Goal: Check status: Check status

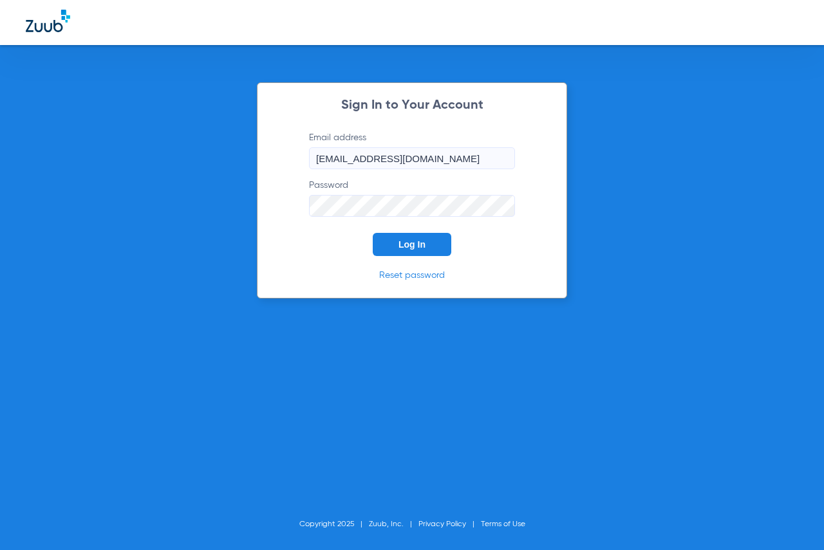
click at [419, 243] on span "Log In" at bounding box center [411, 244] width 27 height 10
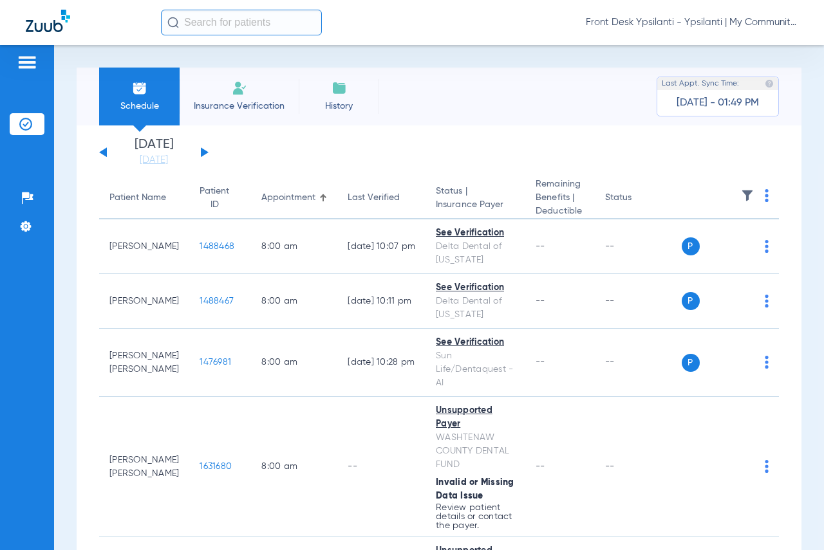
click at [198, 151] on div "[DATE] [DATE] [DATE] [DATE] [DATE] [DATE] [DATE] [DATE] [DATE] [DATE] [DATE] [D…" at bounding box center [153, 152] width 109 height 28
click at [205, 152] on button at bounding box center [205, 152] width 8 height 10
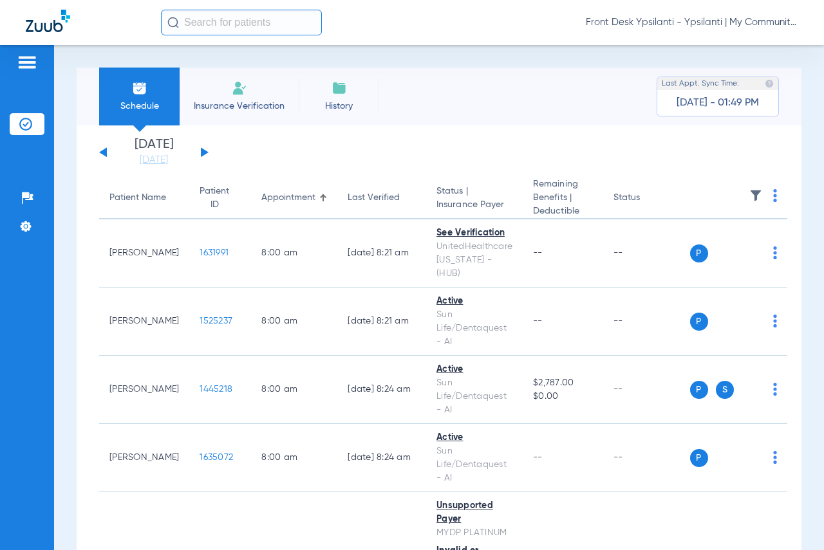
click at [207, 151] on div "[DATE] [DATE] [DATE] [DATE] [DATE] [DATE] [DATE] [DATE] [DATE] [DATE] [DATE] [D…" at bounding box center [153, 152] width 109 height 28
click at [203, 151] on button at bounding box center [205, 152] width 8 height 10
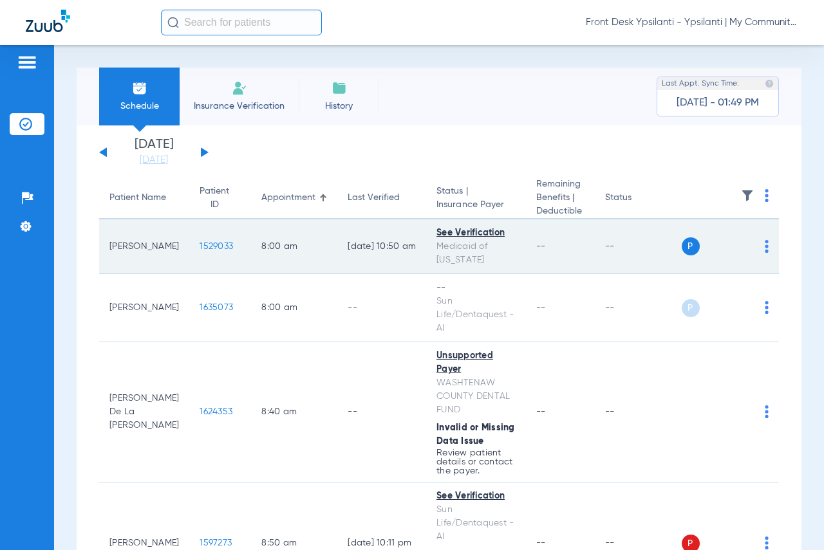
click at [199, 245] on span "1529033" at bounding box center [215, 246] width 33 height 9
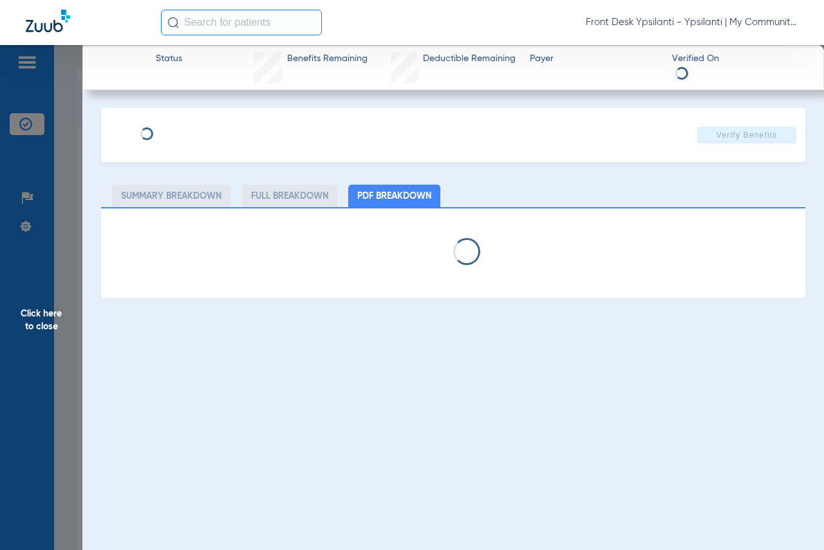
select select "page-width"
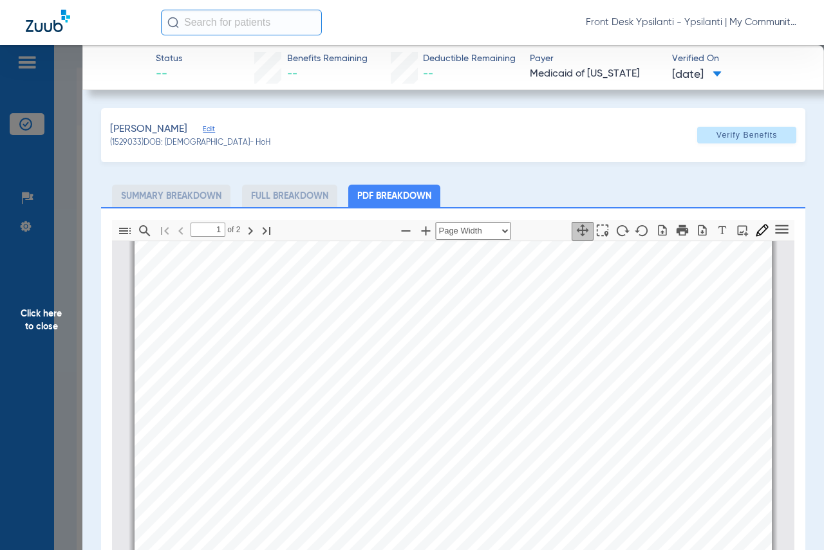
scroll to position [328, 0]
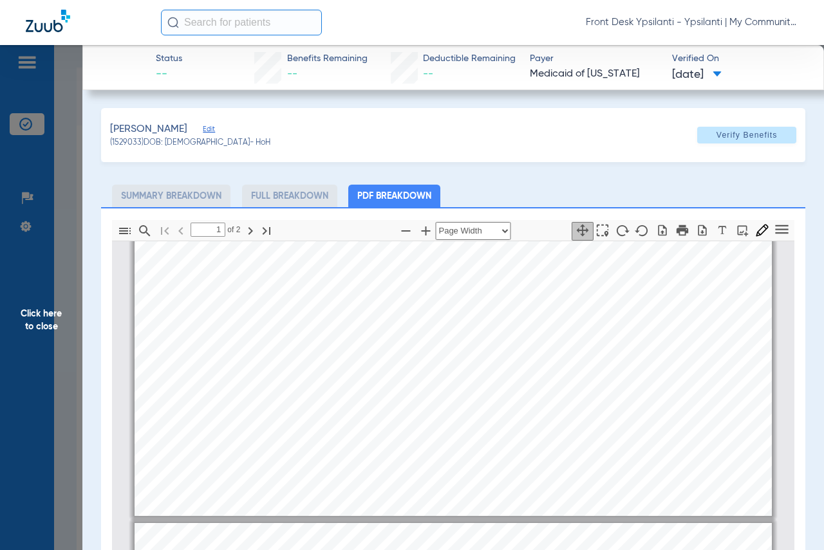
type input "2"
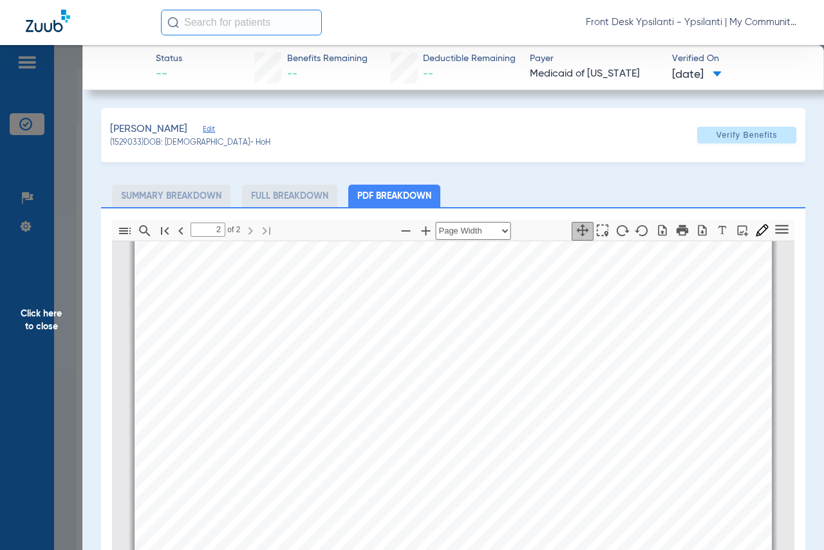
scroll to position [1100, 0]
click at [39, 328] on span "Click here to close" at bounding box center [41, 320] width 82 height 550
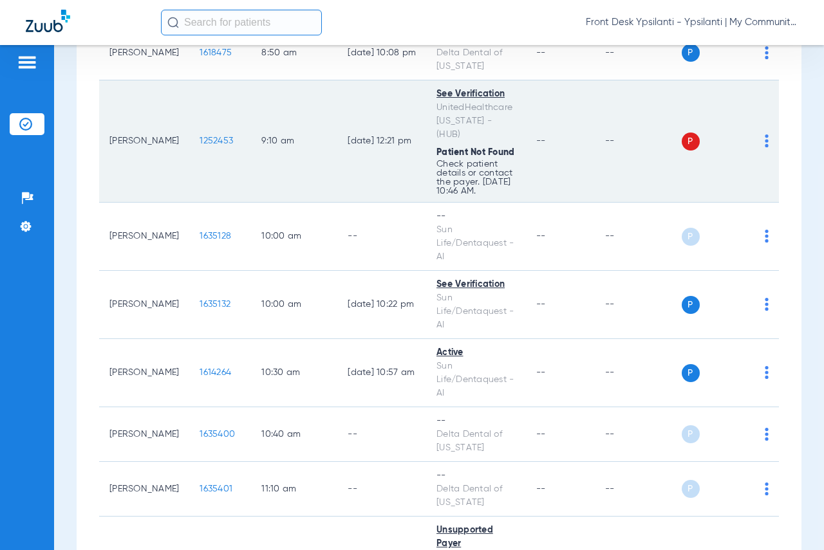
scroll to position [643, 0]
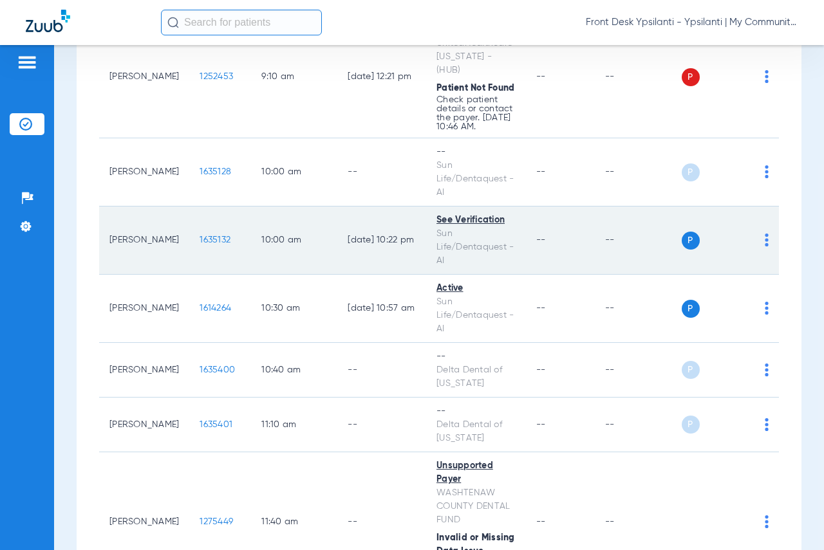
click at [201, 245] on span "1635132" at bounding box center [214, 240] width 31 height 9
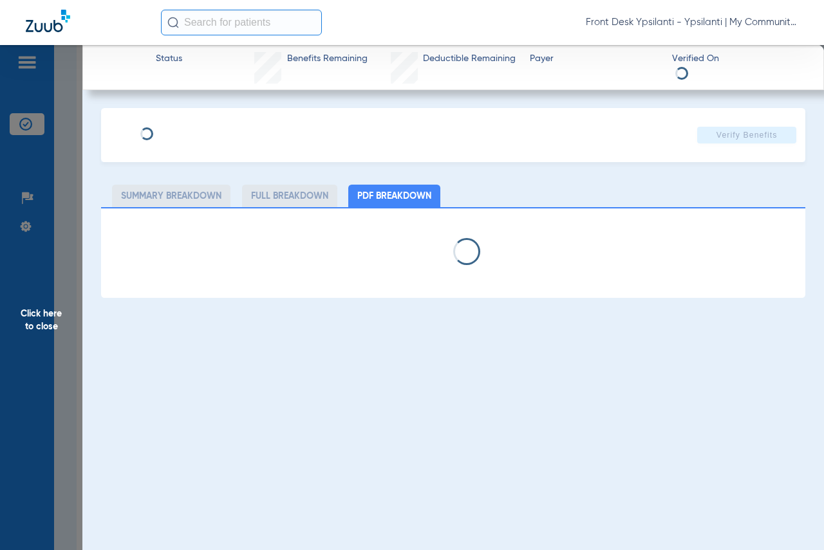
select select "page-width"
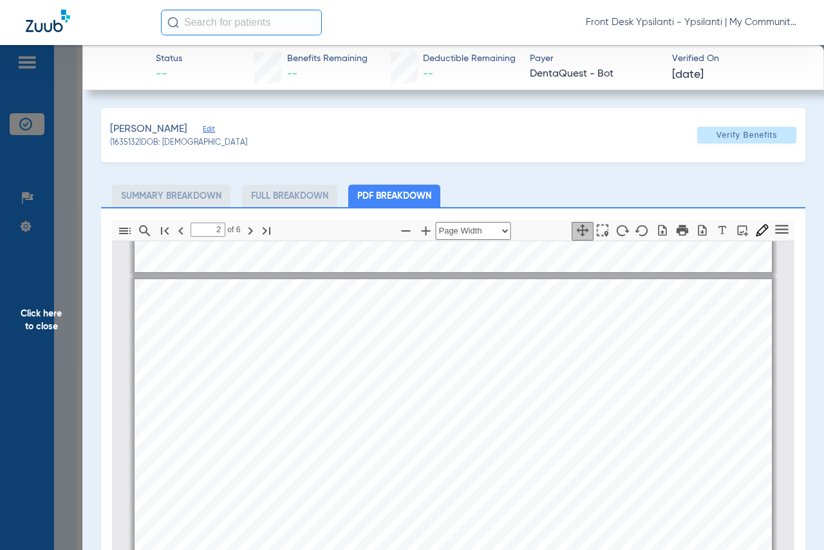
scroll to position [393, 0]
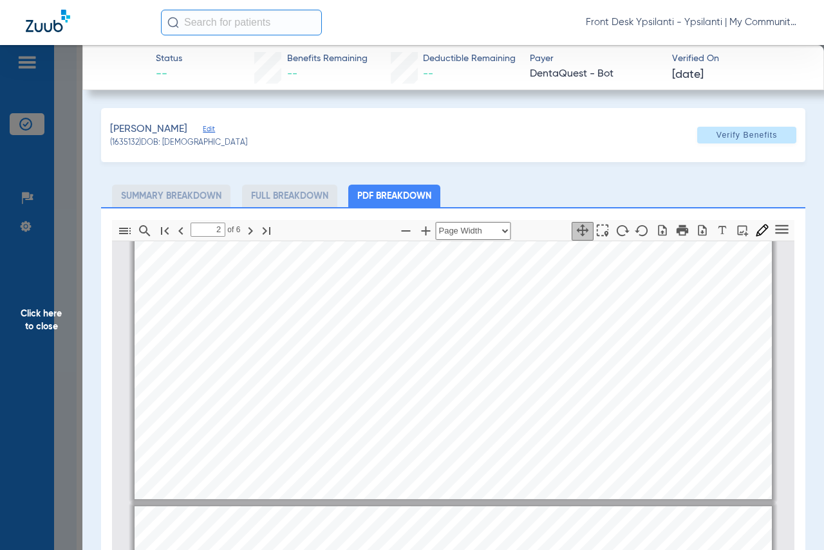
type input "1"
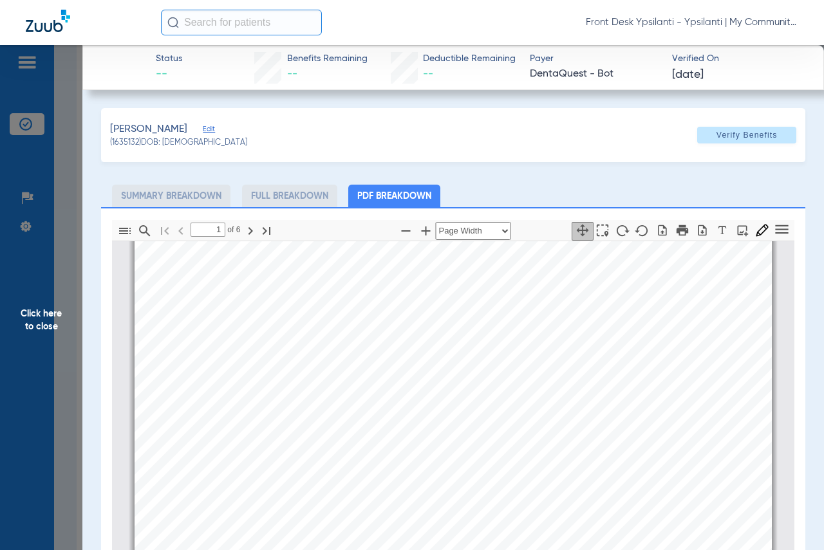
scroll to position [6, 0]
click at [52, 323] on span "Click here to close" at bounding box center [41, 320] width 82 height 550
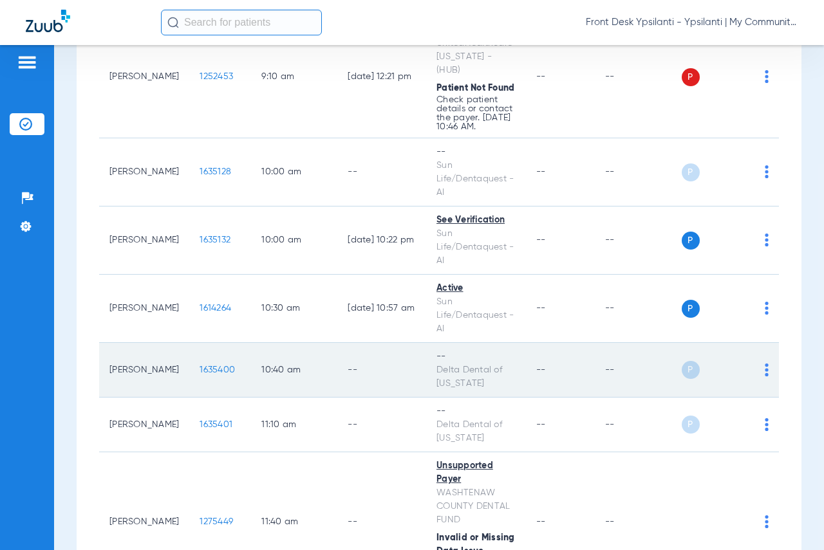
click at [204, 374] on span "1635400" at bounding box center [216, 369] width 35 height 9
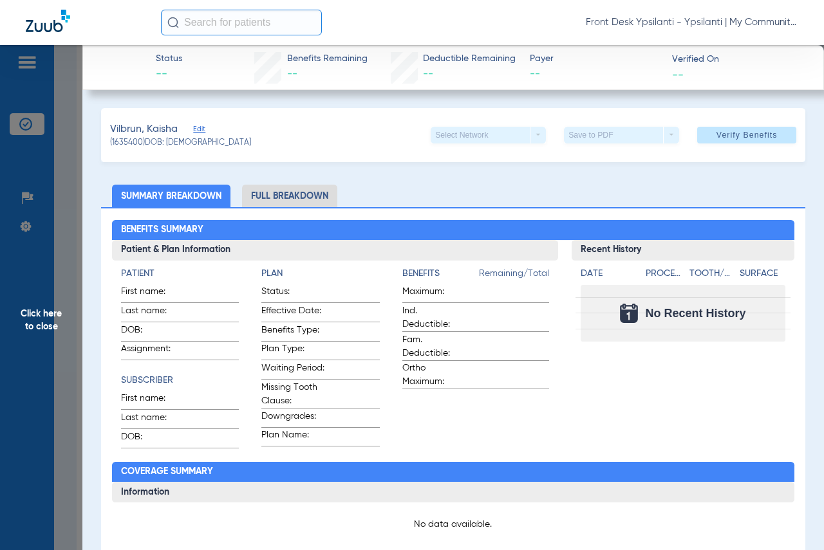
click at [46, 313] on span "Click here to close" at bounding box center [41, 320] width 82 height 550
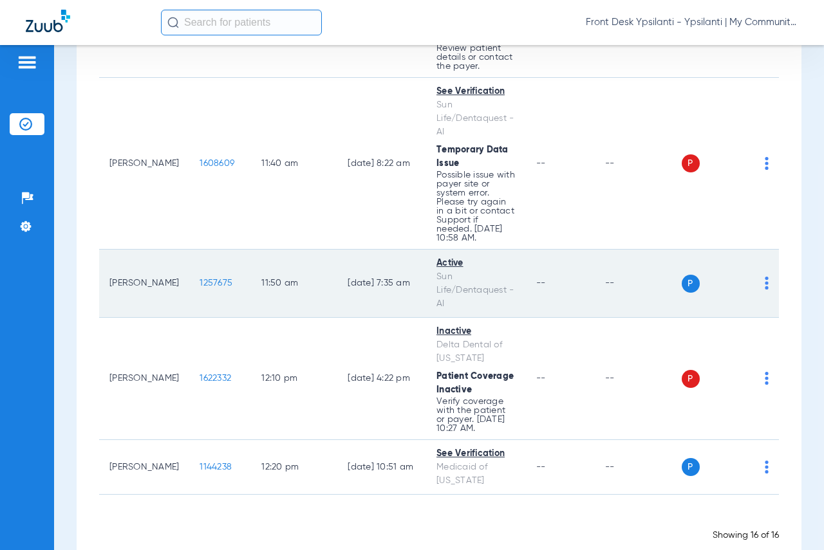
scroll to position [1226, 0]
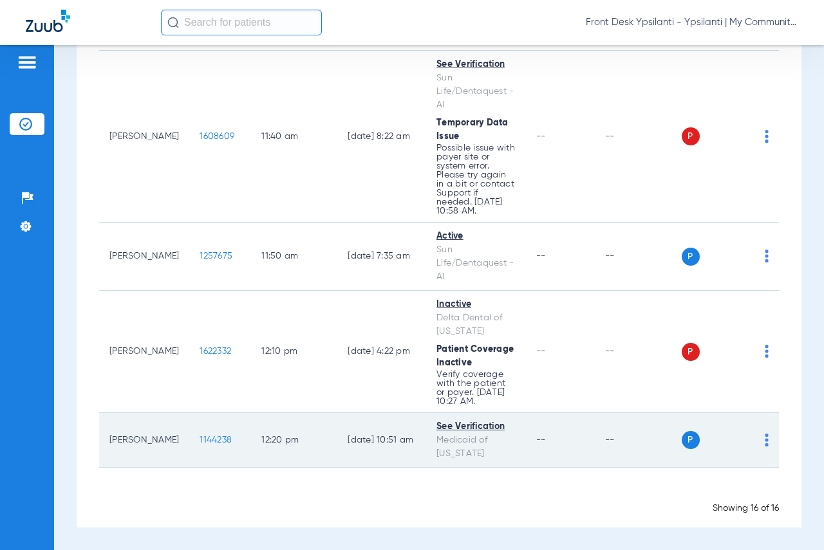
click at [199, 439] on span "1144238" at bounding box center [215, 440] width 32 height 9
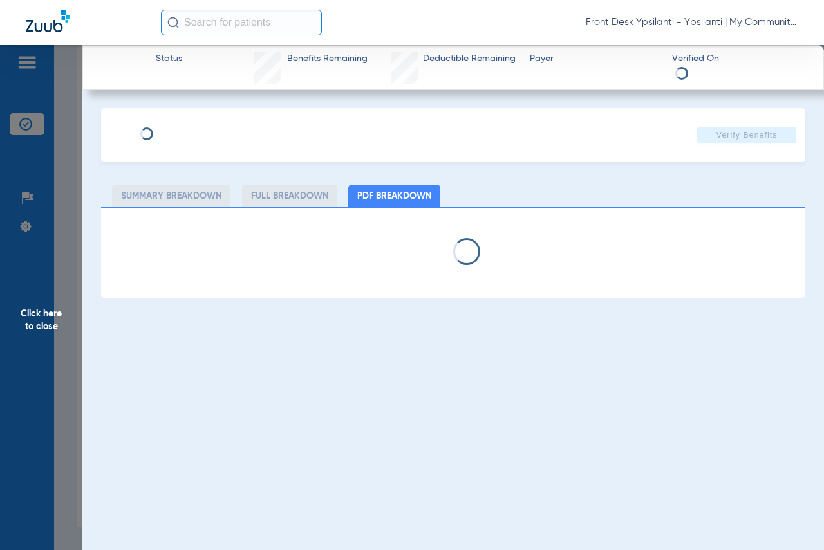
select select "page-width"
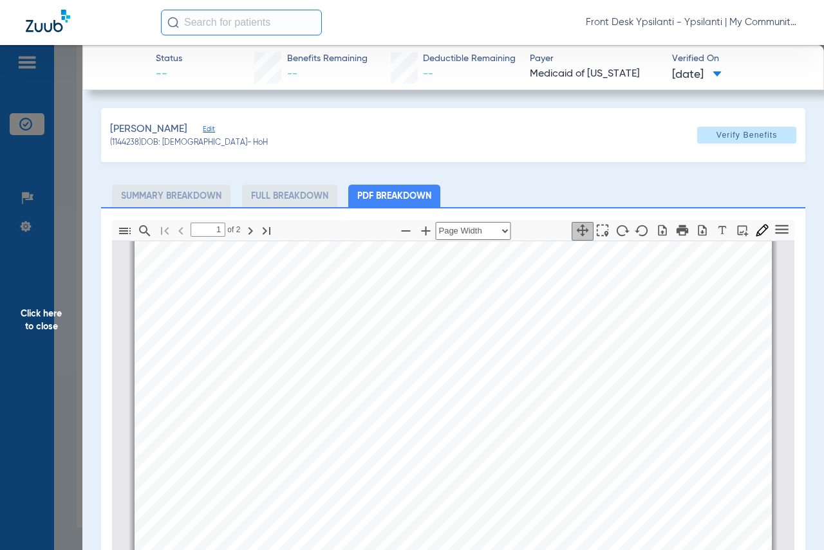
scroll to position [393, 0]
type input "2"
click at [39, 322] on span "Click here to close" at bounding box center [41, 320] width 82 height 550
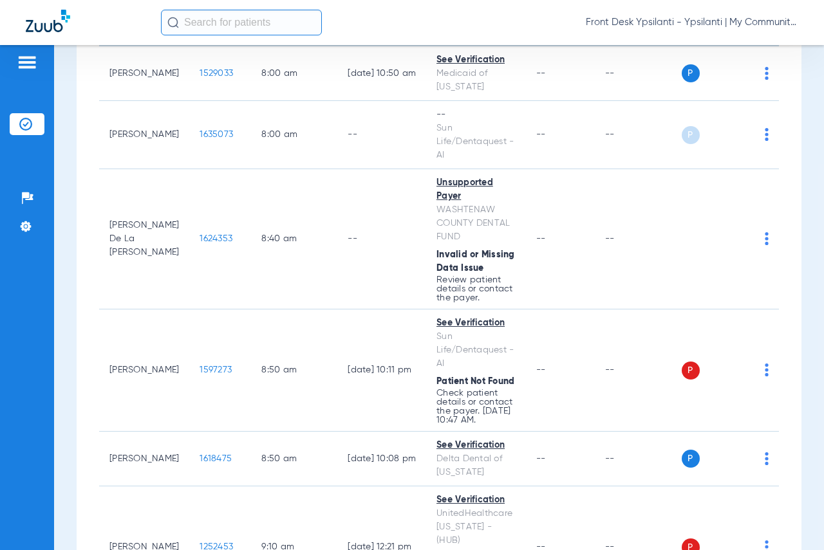
scroll to position [0, 0]
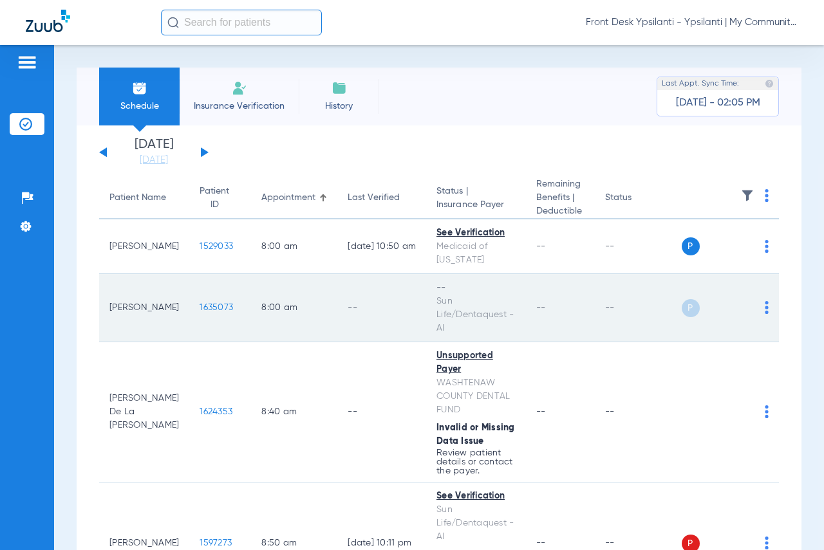
click at [206, 308] on span "1635073" at bounding box center [215, 307] width 33 height 9
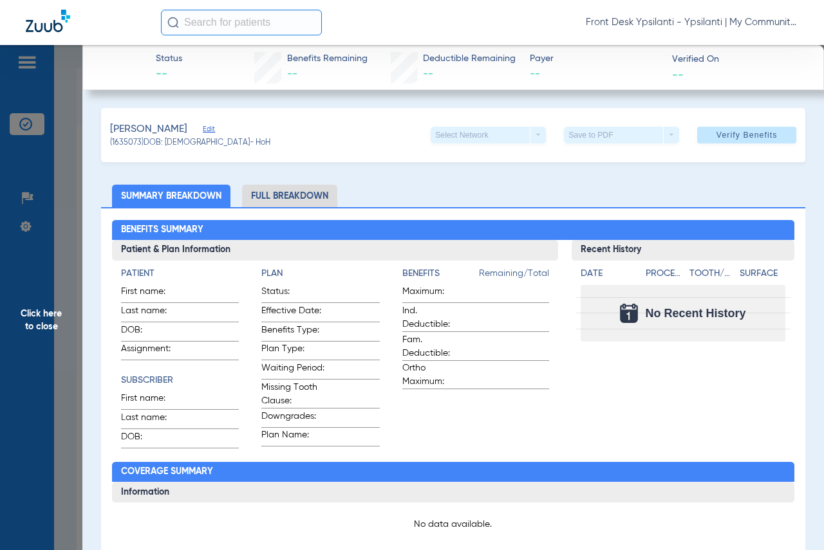
click at [41, 324] on span "Click here to close" at bounding box center [41, 320] width 82 height 550
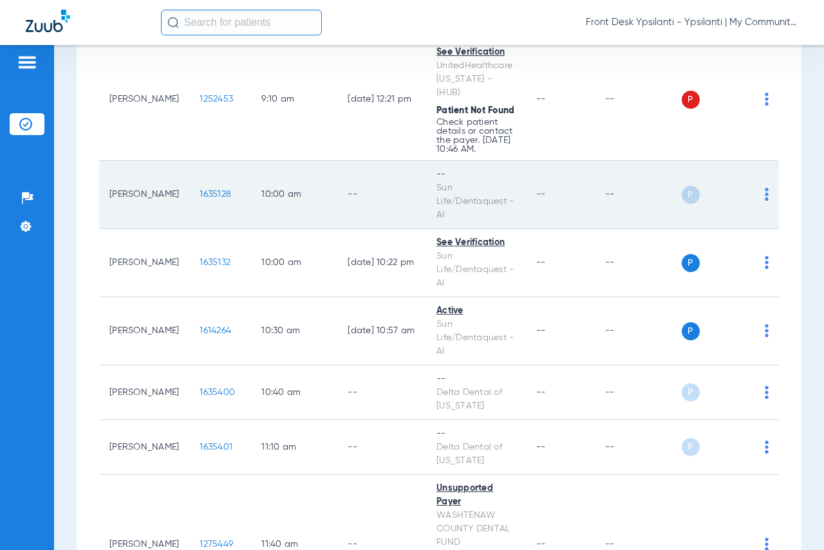
scroll to position [643, 0]
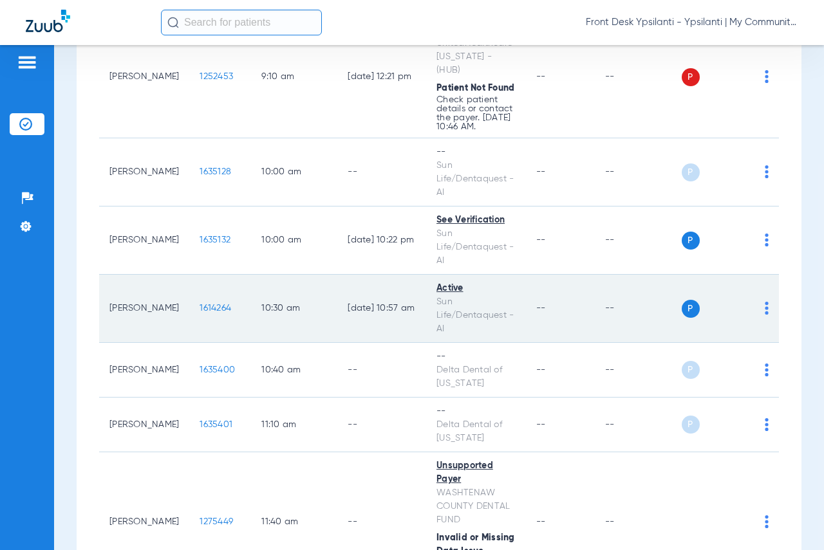
click at [203, 313] on span "1614264" at bounding box center [215, 308] width 32 height 9
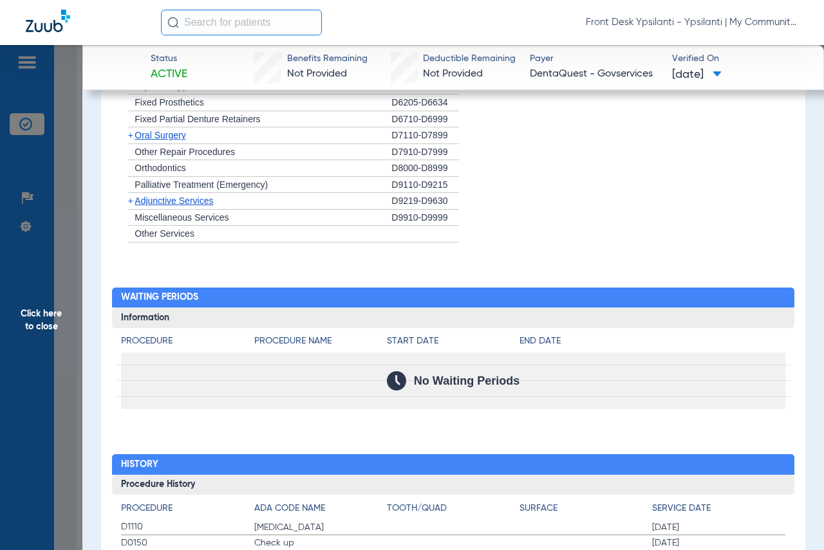
scroll to position [1160, 0]
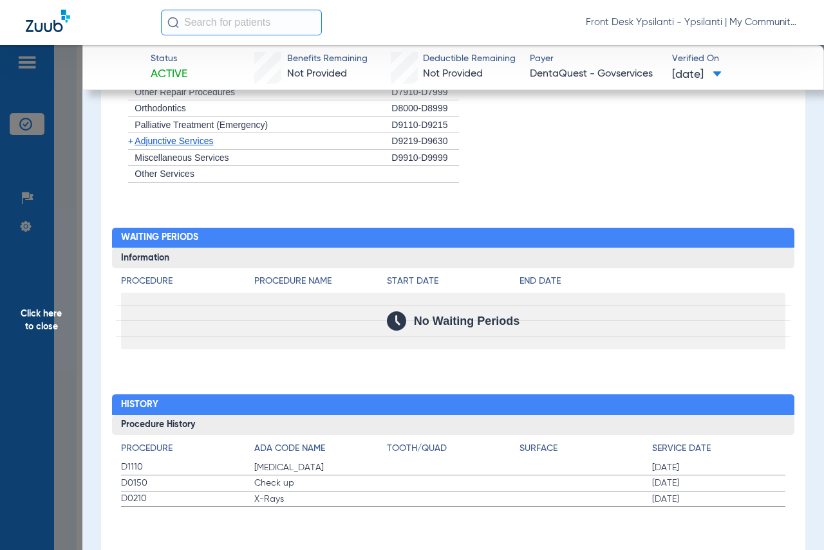
click at [40, 318] on span "Click here to close" at bounding box center [41, 320] width 82 height 550
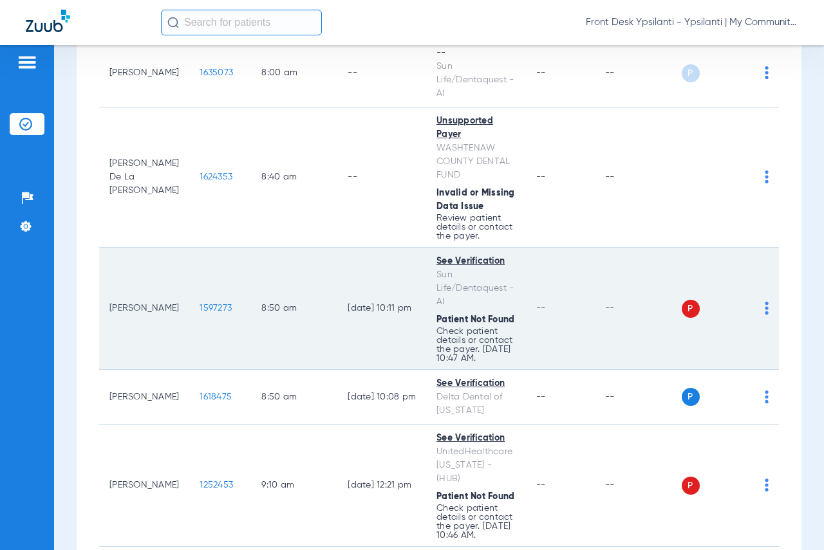
scroll to position [257, 0]
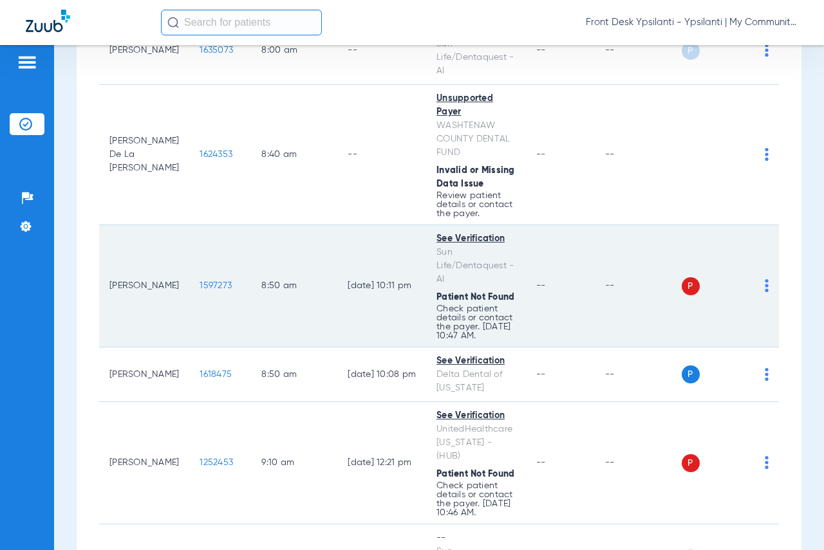
click at [203, 290] on span "1597273" at bounding box center [215, 285] width 32 height 9
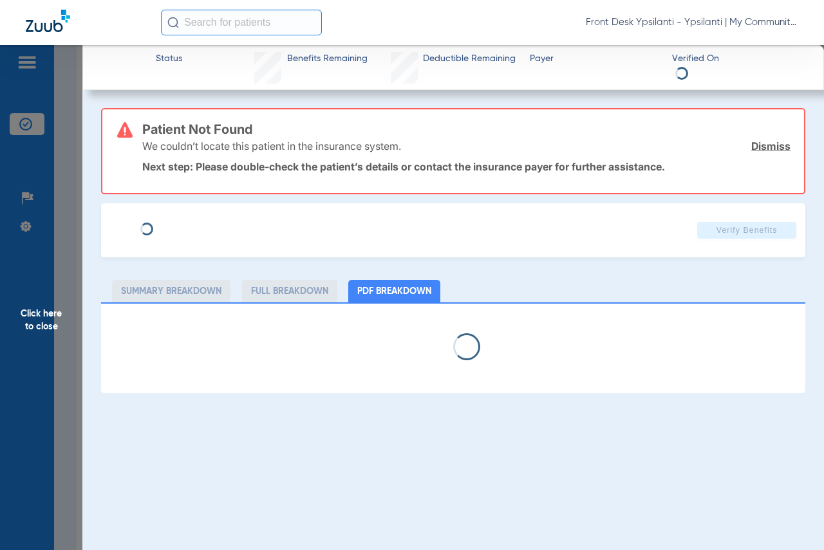
select select "page-width"
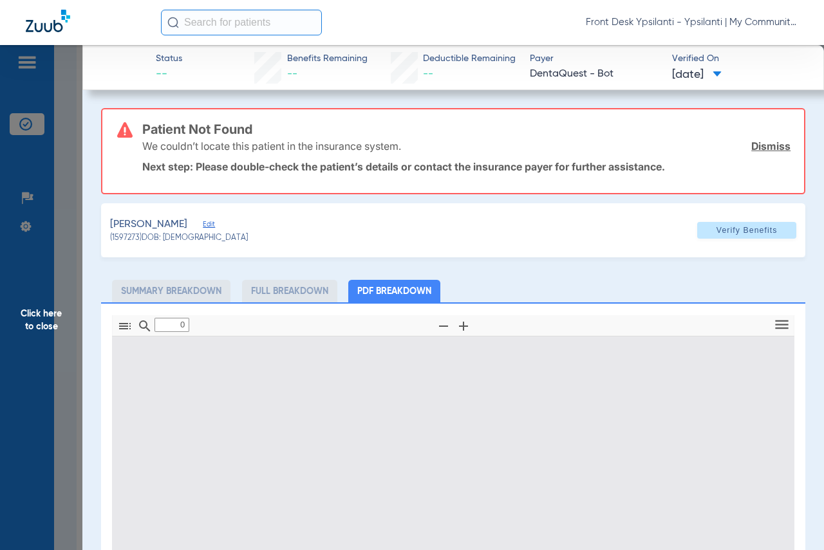
type input "1"
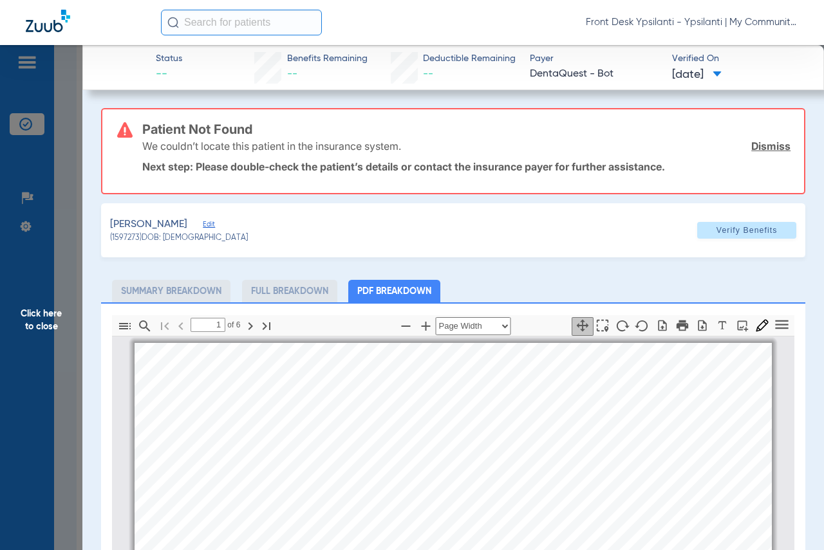
scroll to position [6, 0]
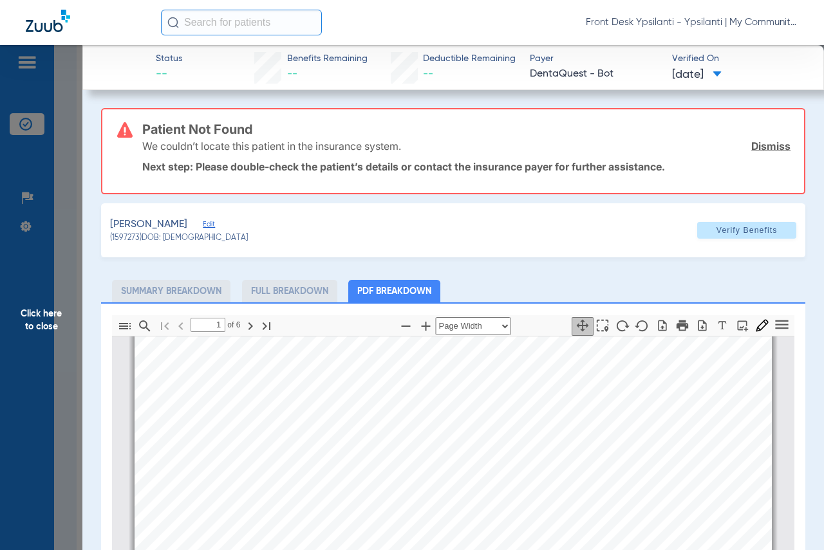
click at [41, 318] on span "Click here to close" at bounding box center [41, 320] width 82 height 550
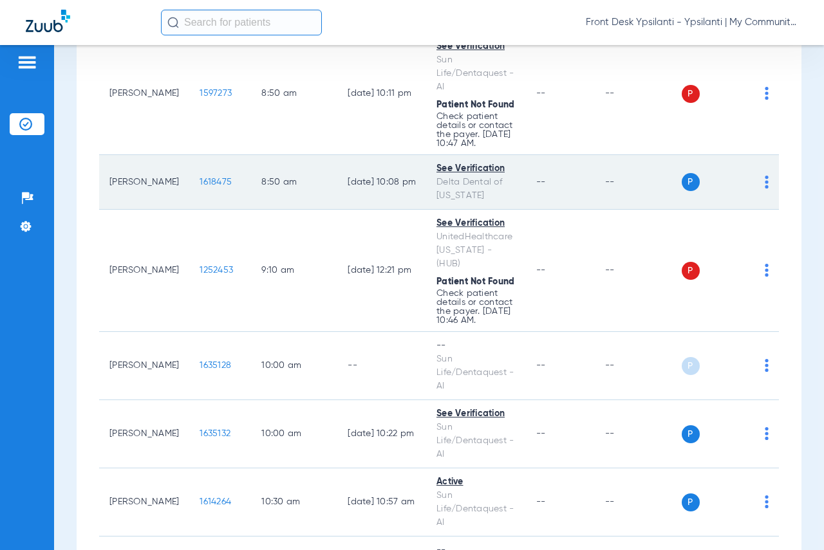
scroll to position [515, 0]
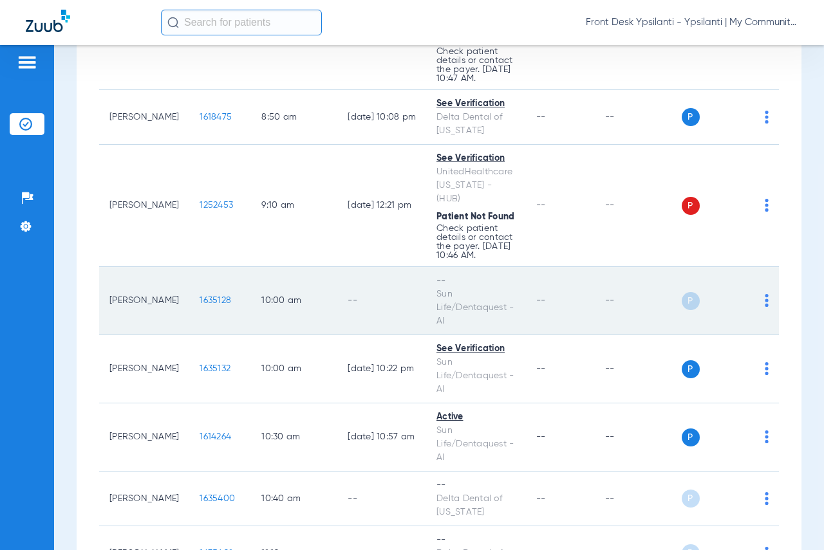
click at [201, 305] on span "1635128" at bounding box center [215, 300] width 32 height 9
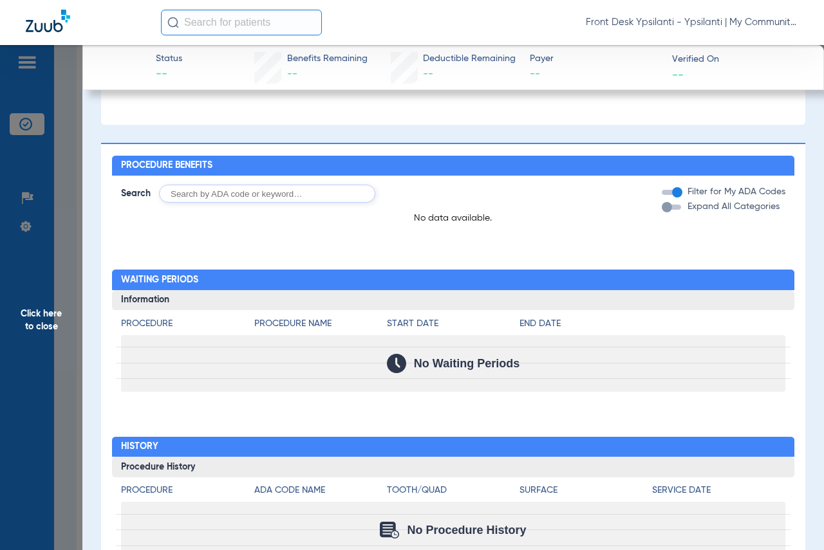
scroll to position [369, 0]
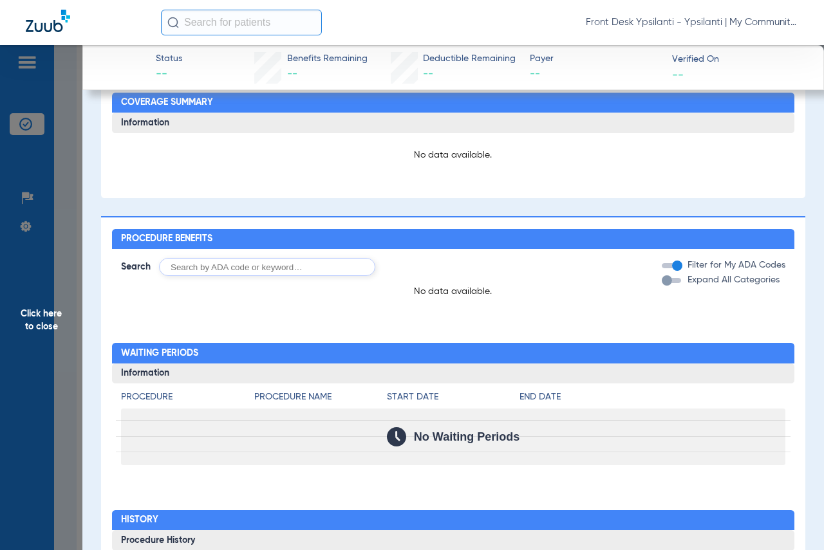
drag, startPoint x: 33, startPoint y: 316, endPoint x: 46, endPoint y: 317, distance: 13.6
click at [33, 316] on span "Click here to close" at bounding box center [41, 320] width 82 height 550
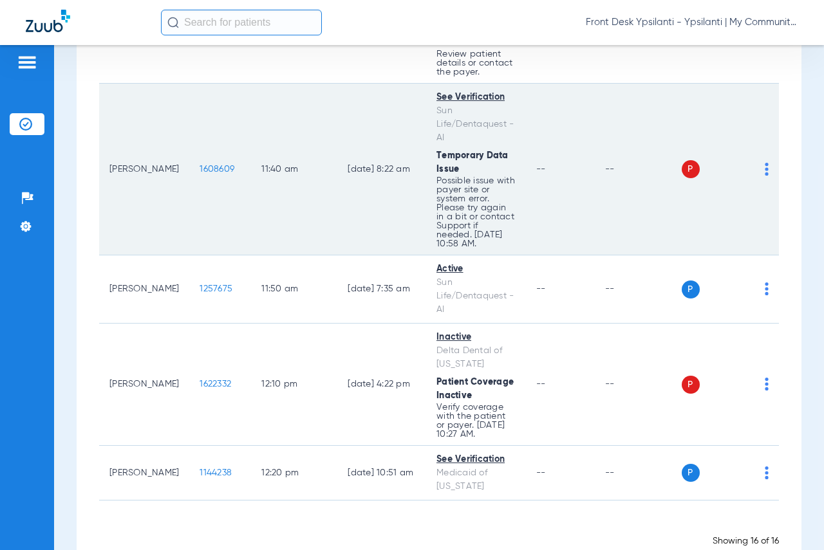
scroll to position [1158, 0]
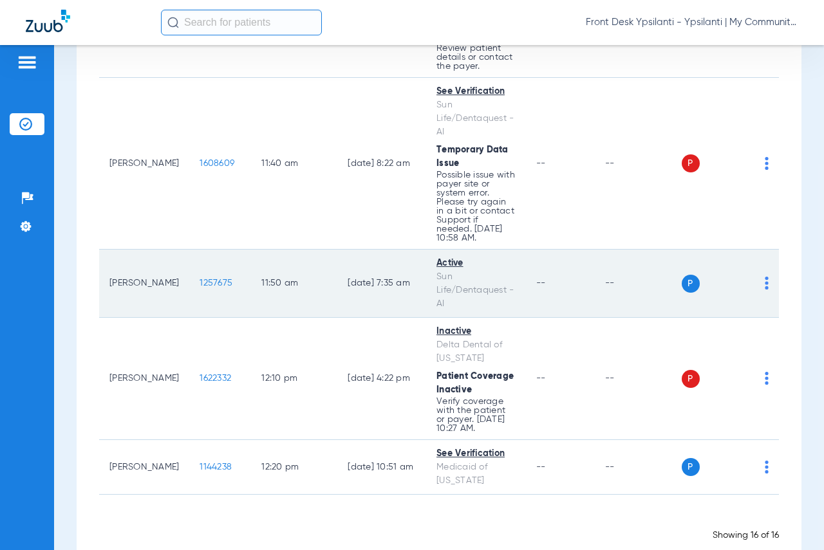
click at [201, 288] on span "1257675" at bounding box center [215, 283] width 33 height 9
